Goal: Book appointment/travel/reservation

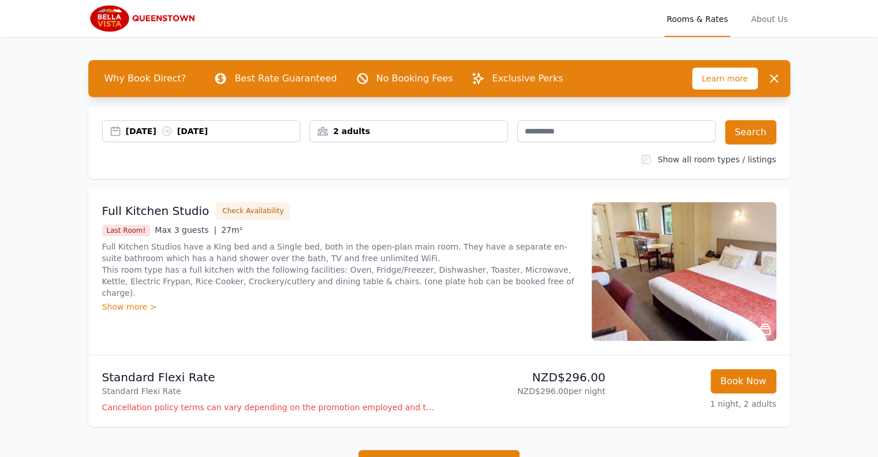
click at [161, 133] on div "[DATE] [DATE]" at bounding box center [213, 131] width 174 height 12
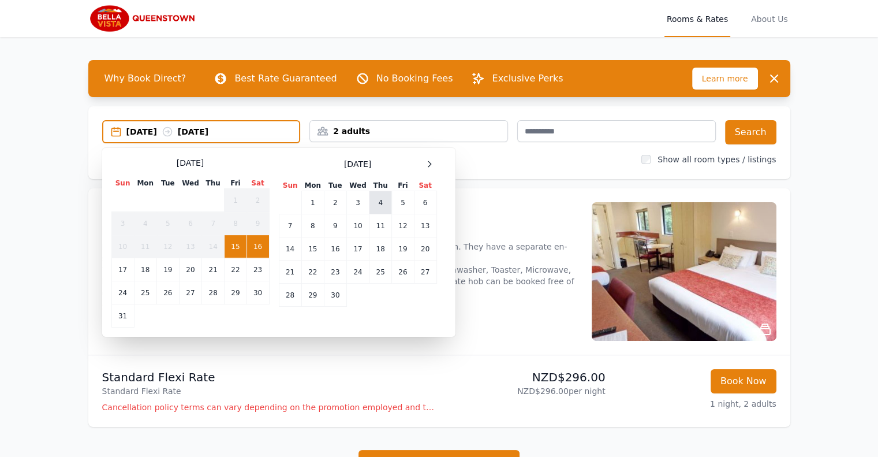
click at [387, 201] on td "4" at bounding box center [381, 202] width 23 height 23
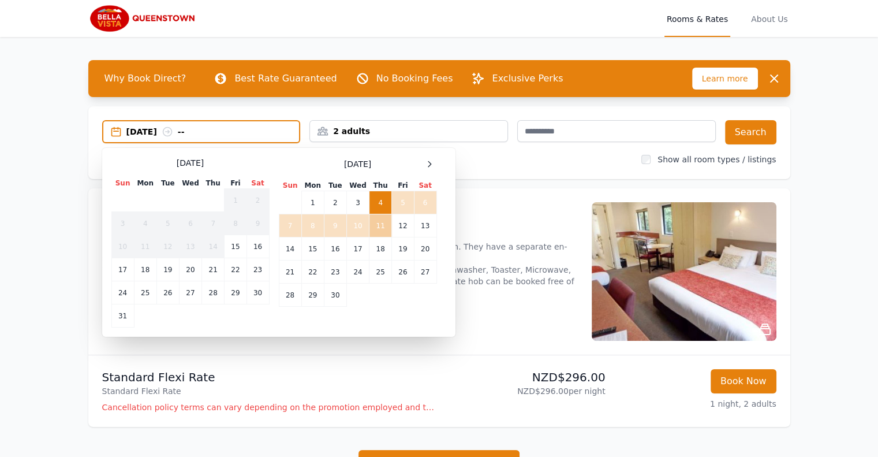
click at [383, 224] on td "11" at bounding box center [381, 225] width 23 height 23
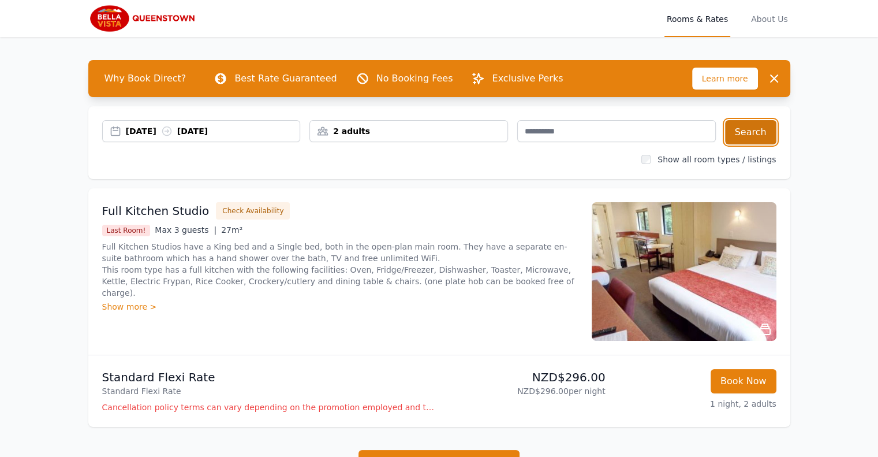
click at [767, 133] on button "Search" at bounding box center [750, 132] width 51 height 24
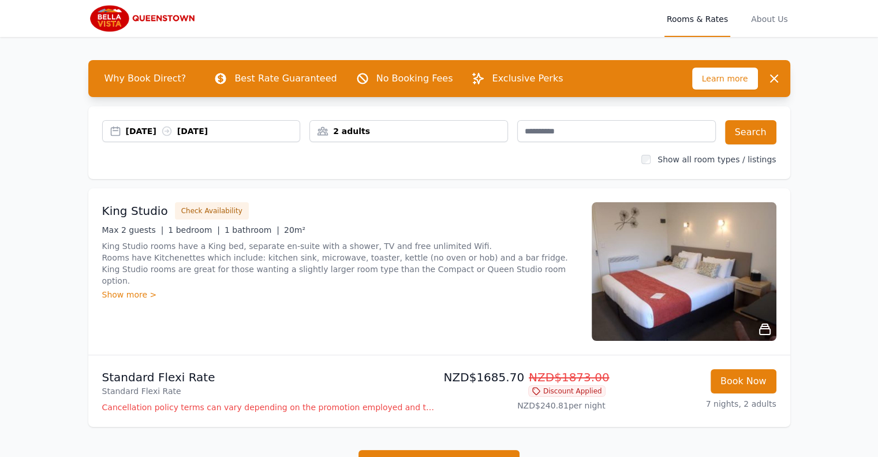
click at [770, 325] on icon at bounding box center [765, 329] width 14 height 14
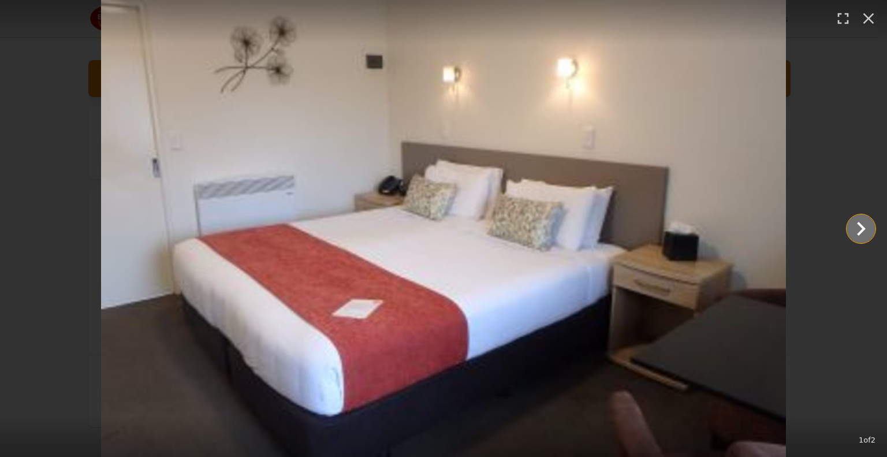
click at [861, 236] on icon "Show slide 2 of 2" at bounding box center [861, 229] width 28 height 28
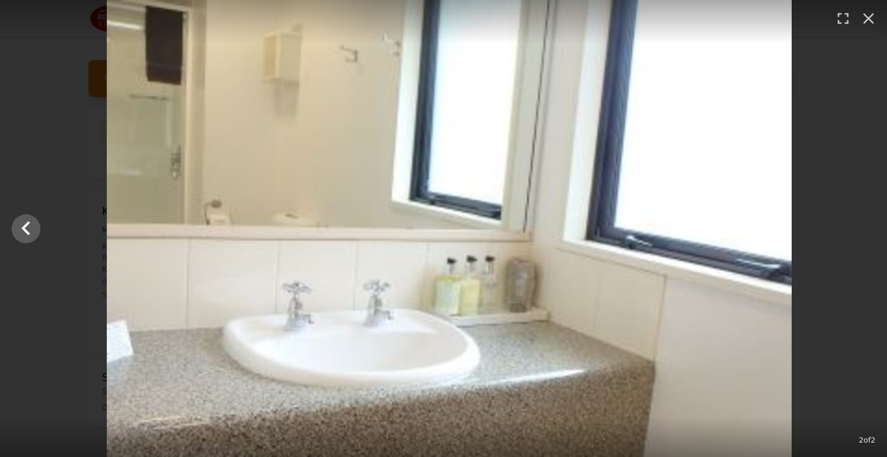
click at [860, 234] on div at bounding box center [449, 228] width 887 height 457
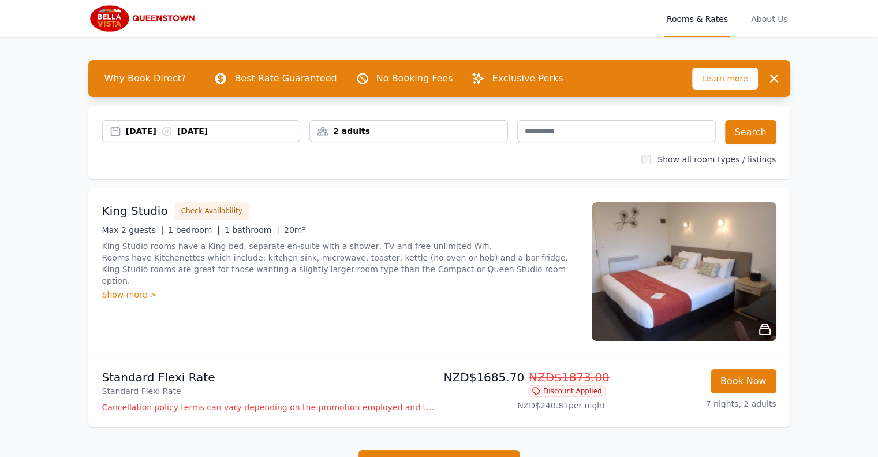
click at [143, 289] on div "Show more >" at bounding box center [340, 295] width 476 height 12
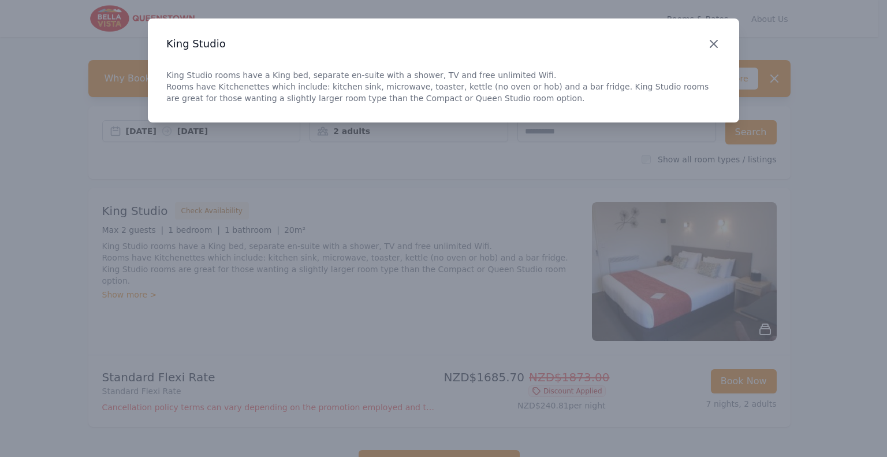
click at [712, 43] on icon "button" at bounding box center [714, 44] width 14 height 14
